Goal: Information Seeking & Learning: Learn about a topic

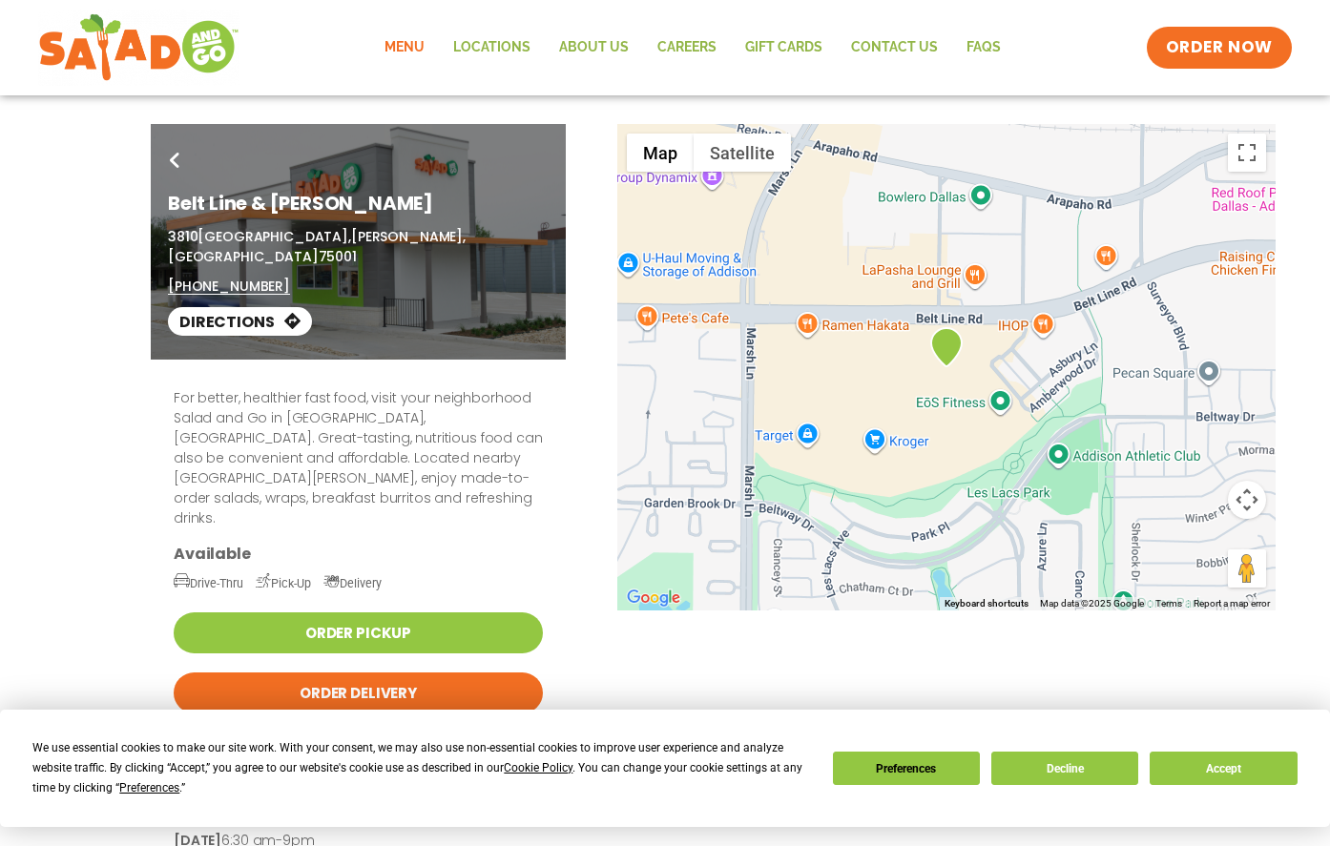
click at [422, 45] on link "Menu" at bounding box center [404, 48] width 69 height 44
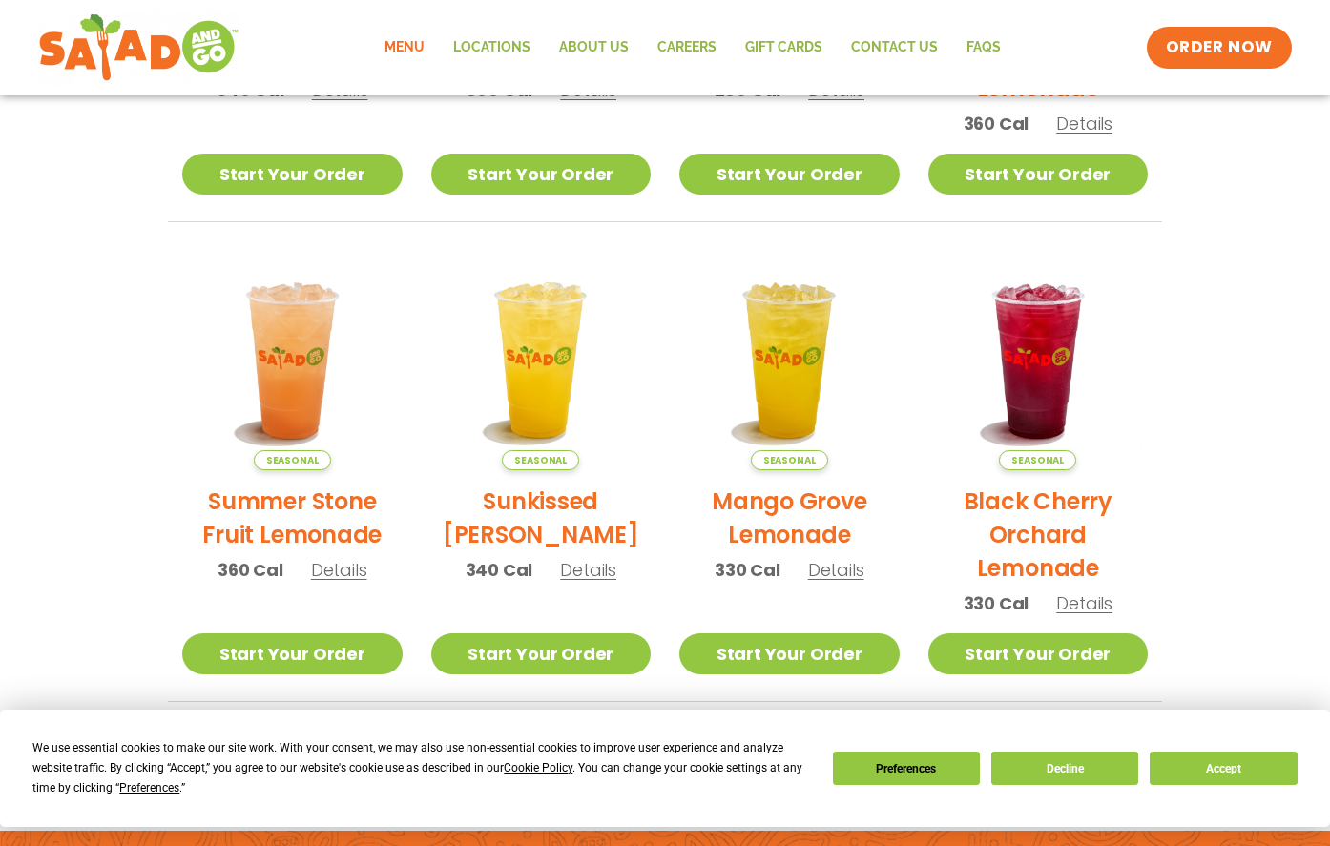
scroll to position [771, 0]
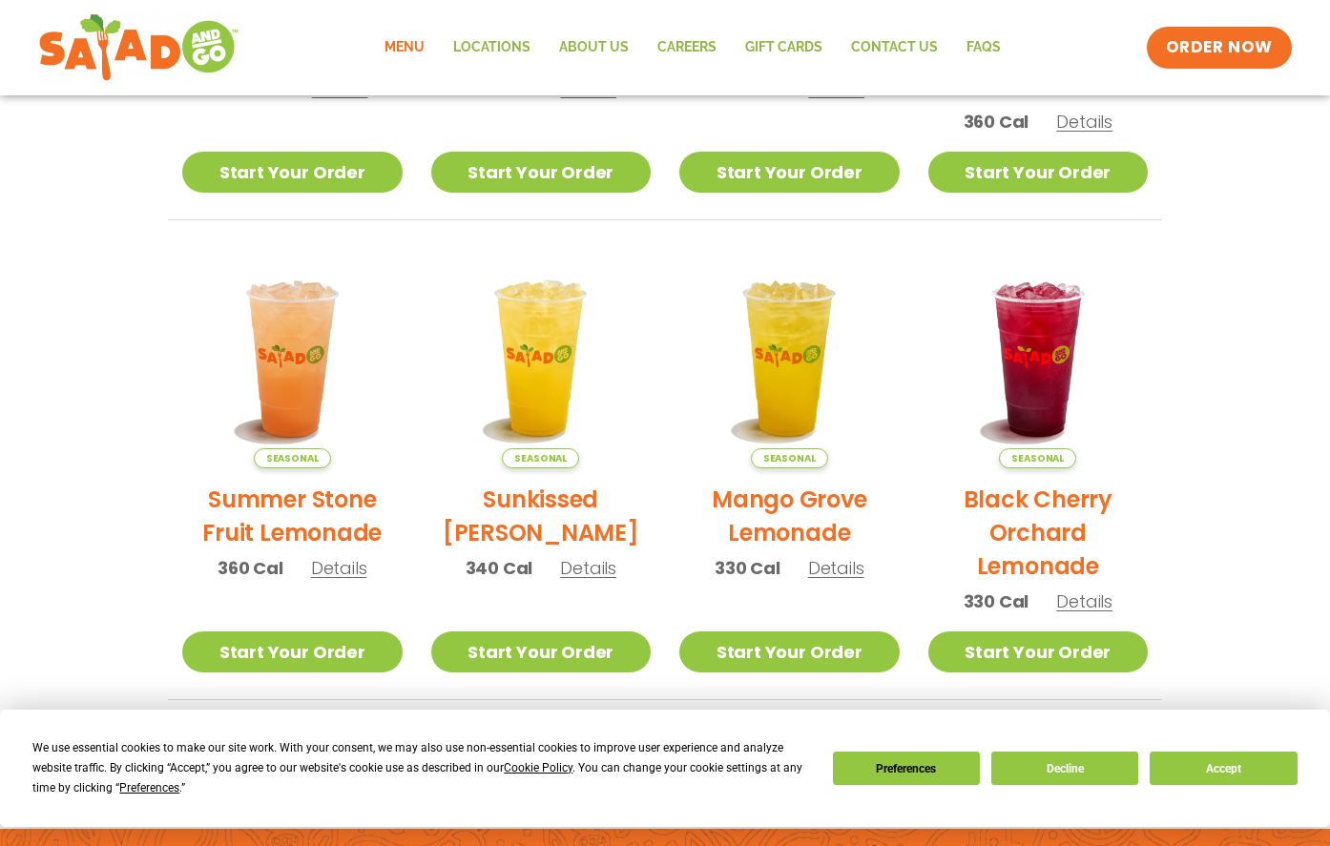
click at [80, 276] on section "Featured Menu Available for a limited time! Seasonal Southwest Harvest Salad 34…" at bounding box center [665, 117] width 1330 height 1165
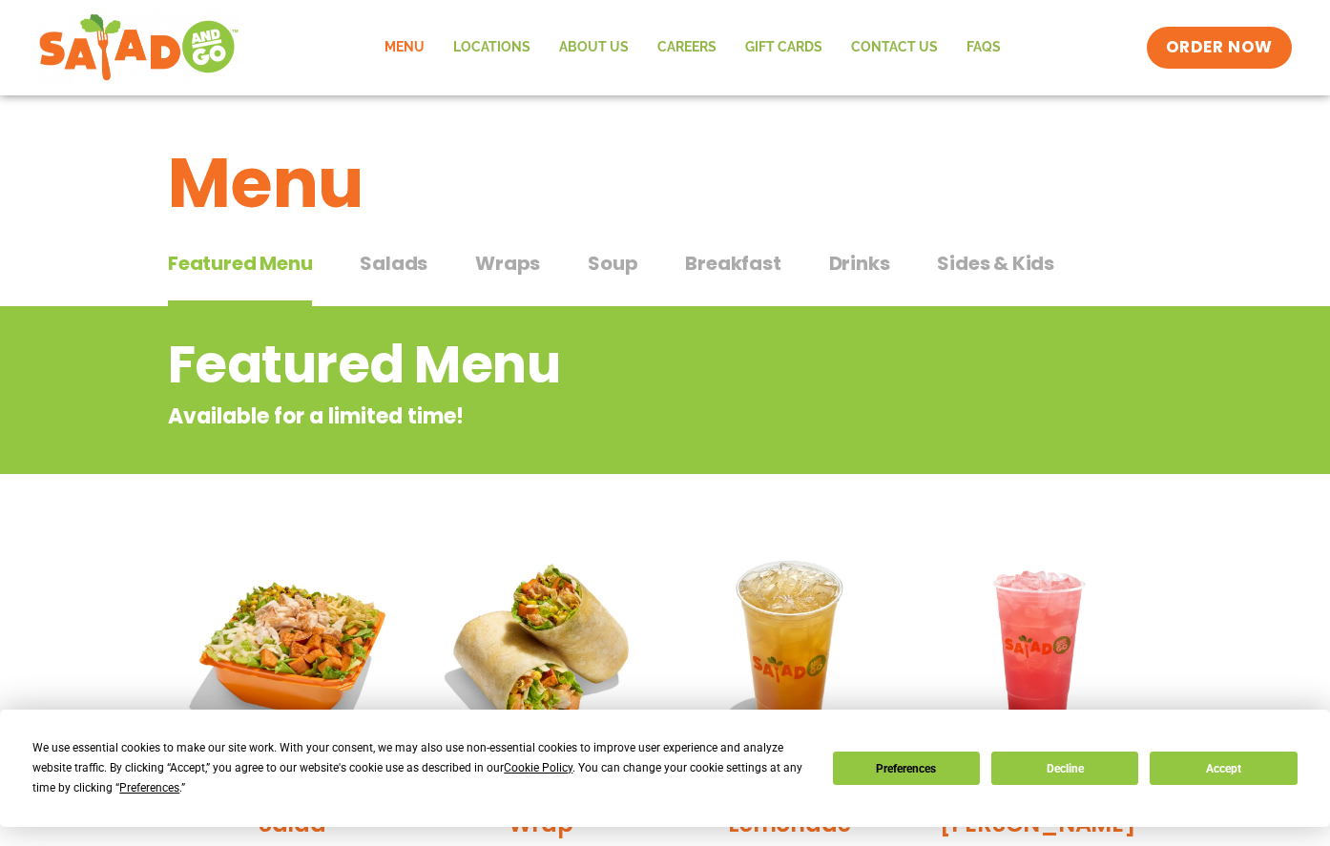
scroll to position [0, 0]
click at [382, 262] on span "Salads" at bounding box center [394, 263] width 68 height 29
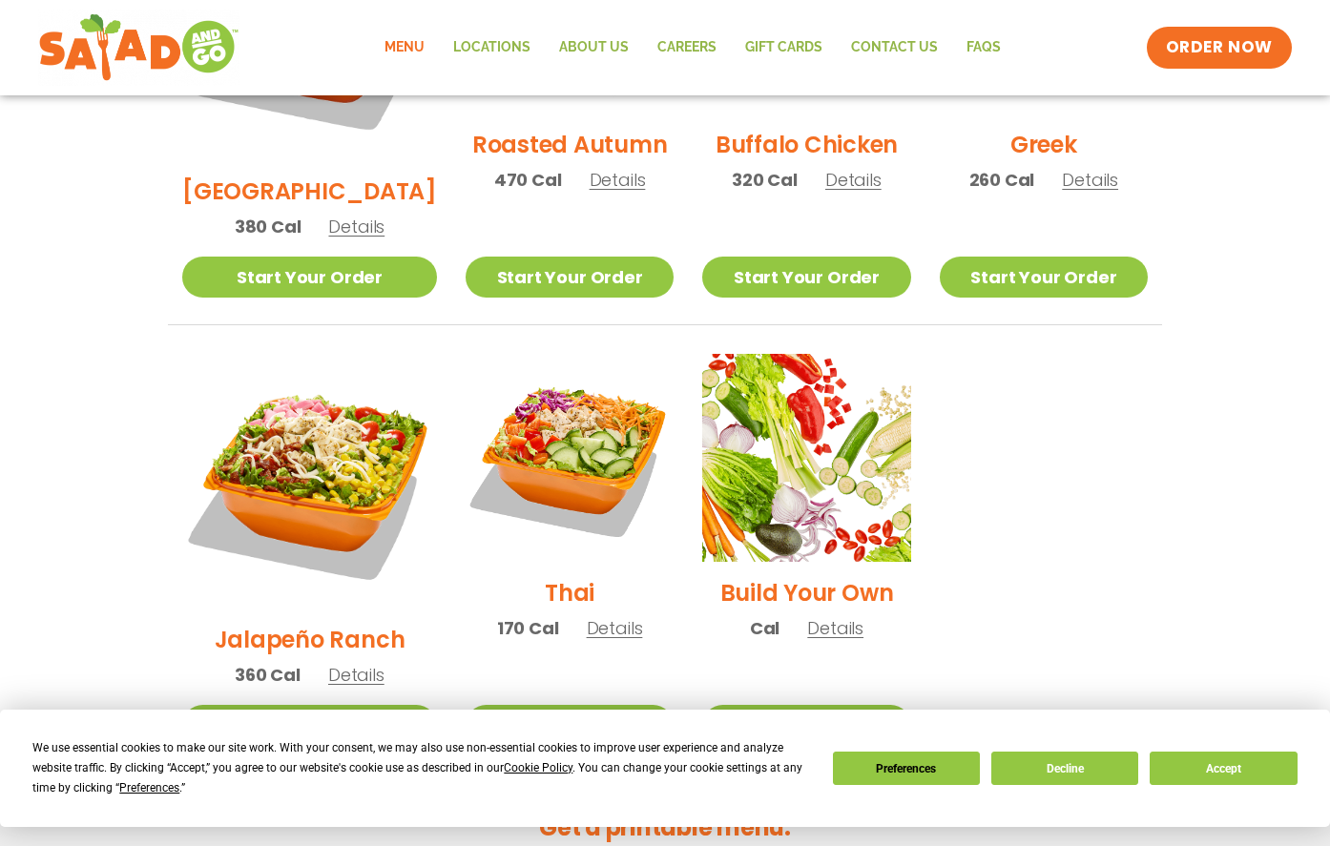
scroll to position [1214, 0]
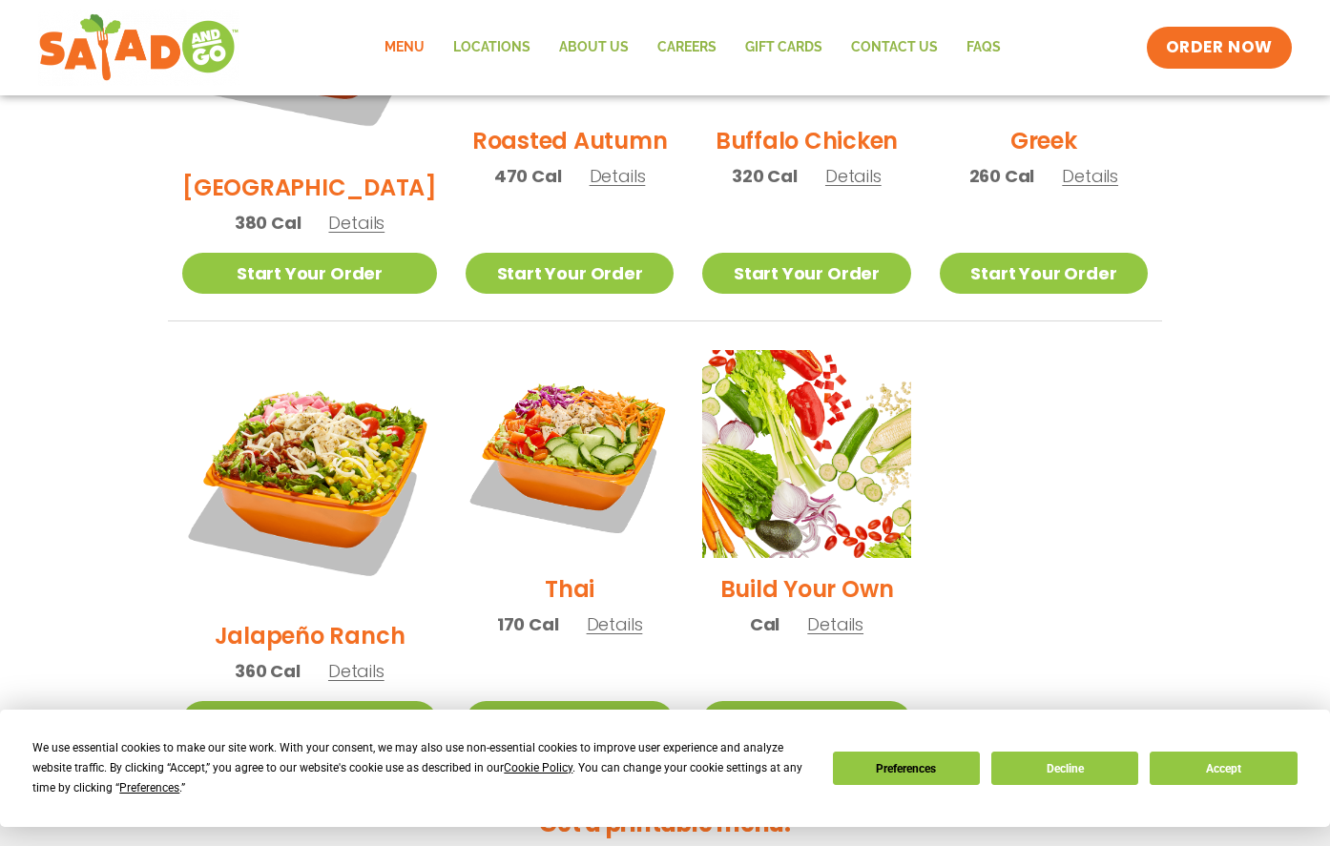
click at [587, 612] on span "Details" at bounding box center [615, 624] width 56 height 24
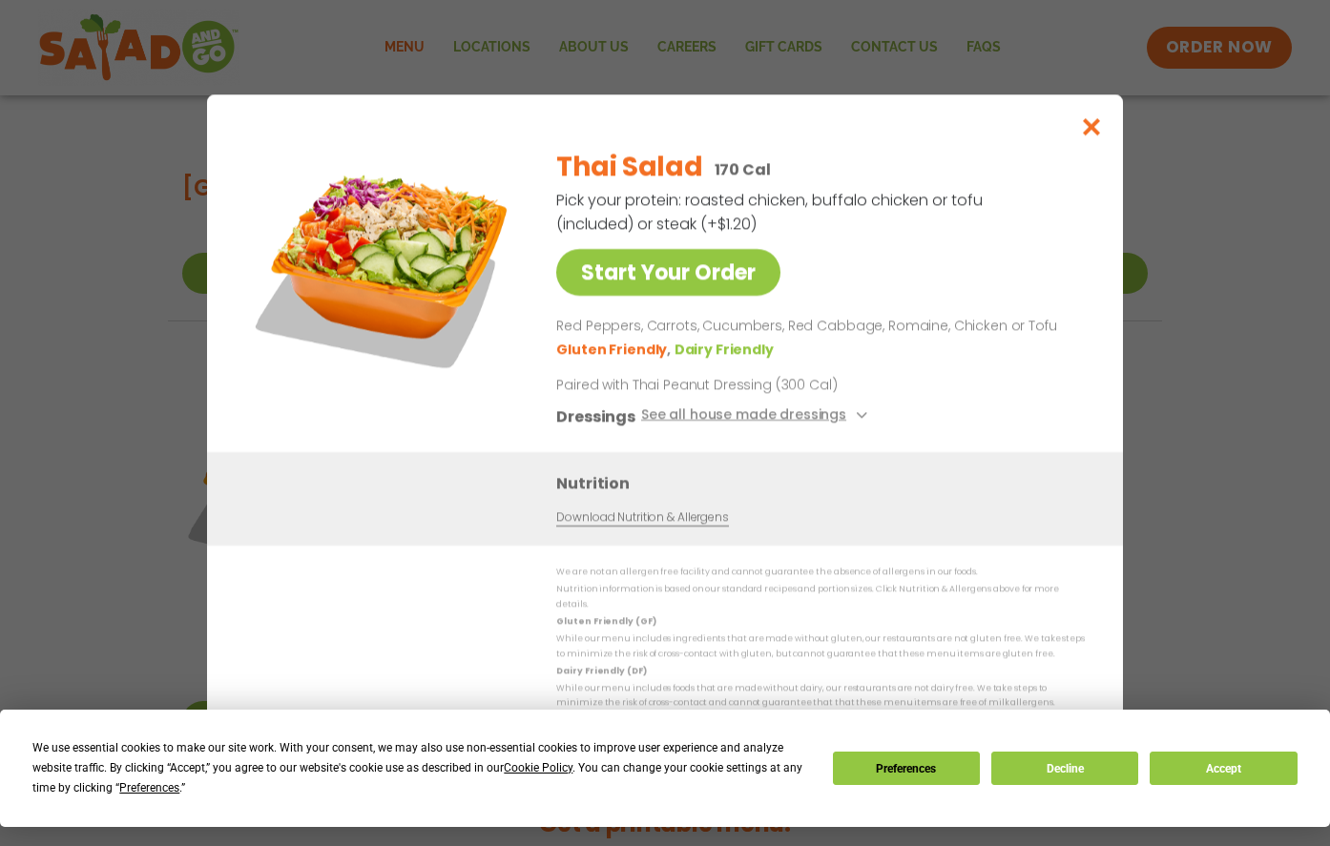
click at [857, 419] on icon at bounding box center [860, 415] width 8 height 8
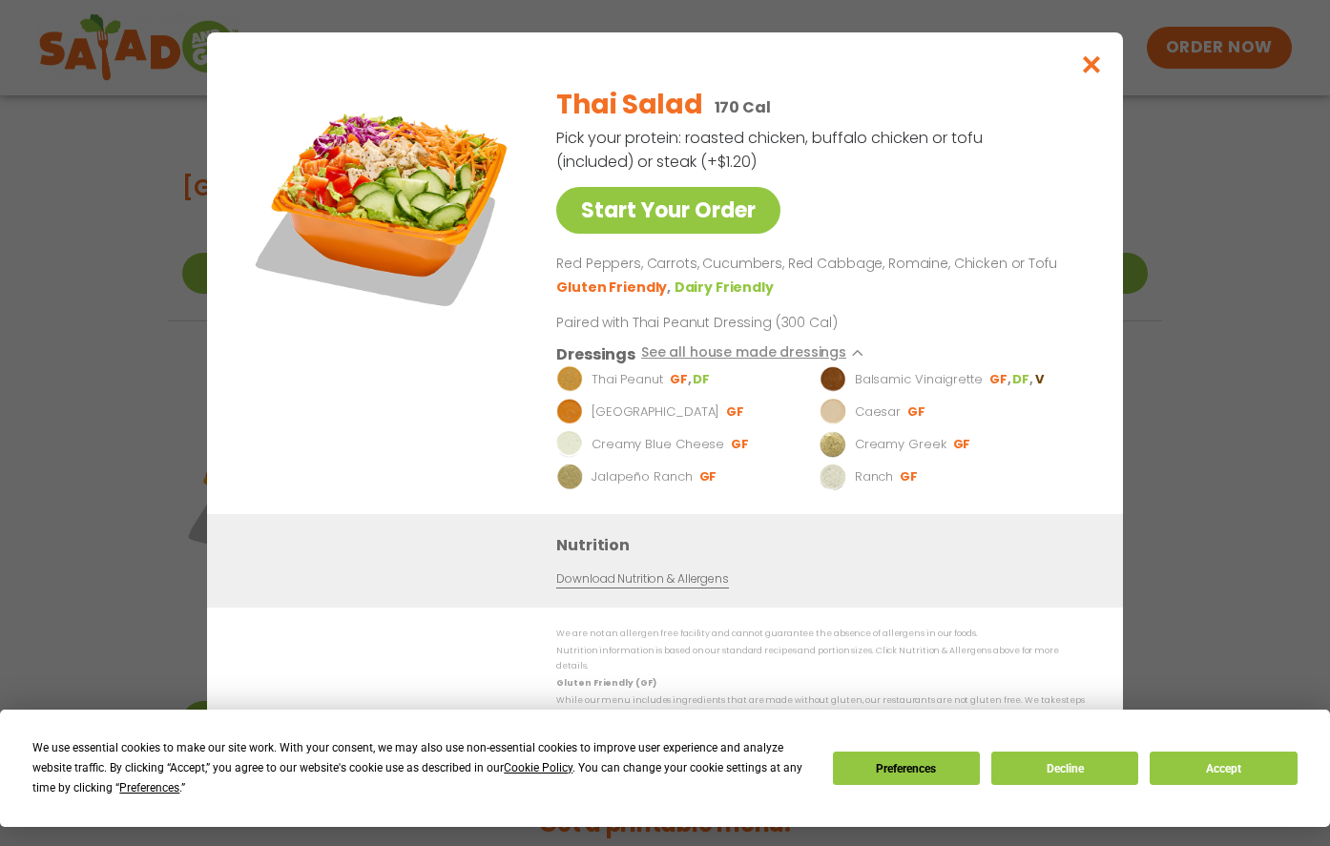
click at [617, 589] on link "Download Nutrition & Allergens" at bounding box center [642, 580] width 172 height 18
click at [1093, 73] on icon "Close modal" at bounding box center [1092, 64] width 24 height 20
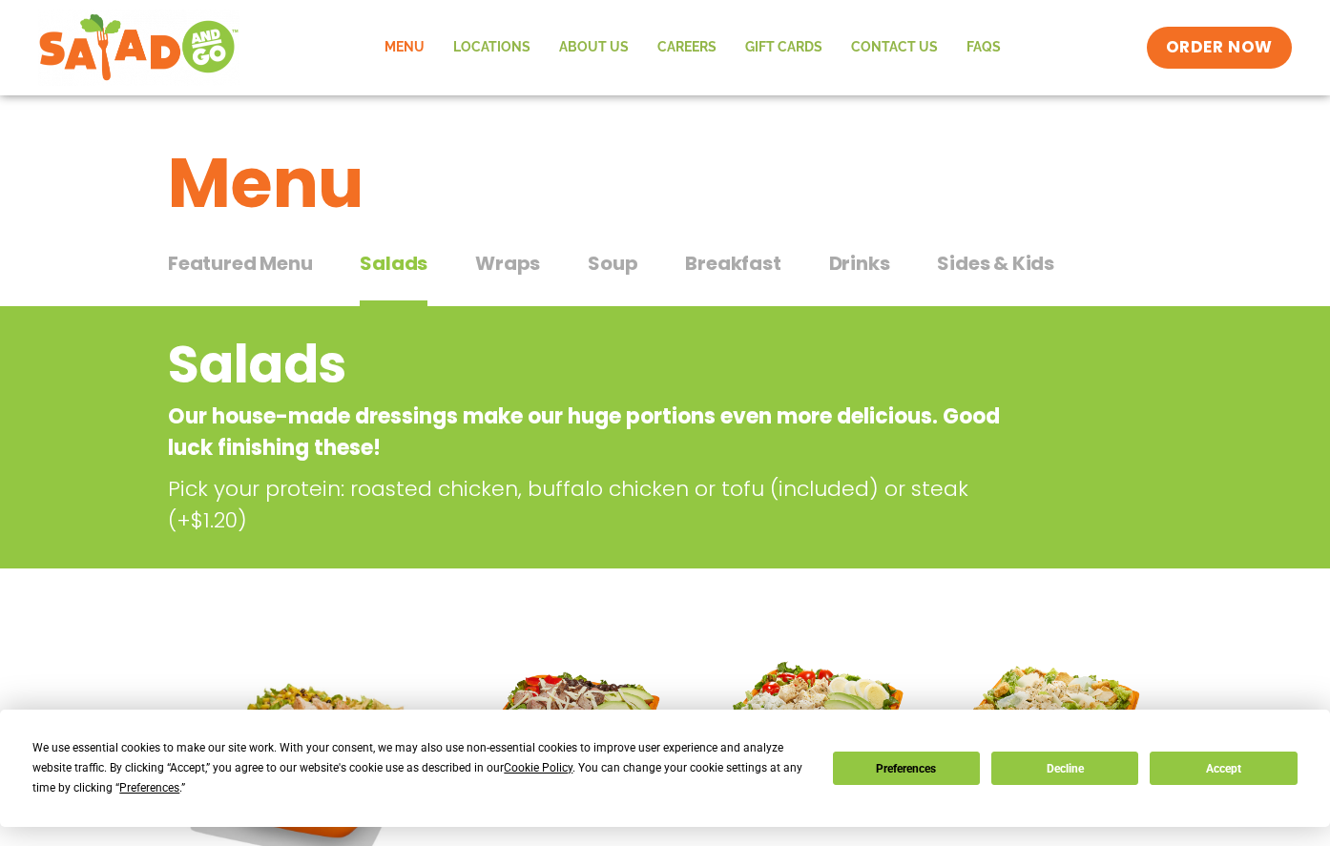
scroll to position [0, 0]
